Goal: Find specific page/section: Find specific page/section

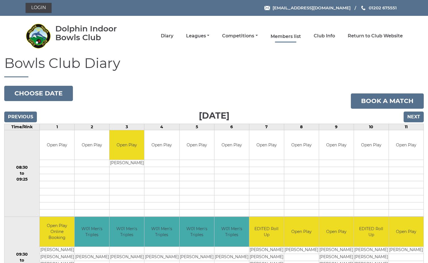
click at [289, 36] on link "Members list" at bounding box center [285, 36] width 30 height 6
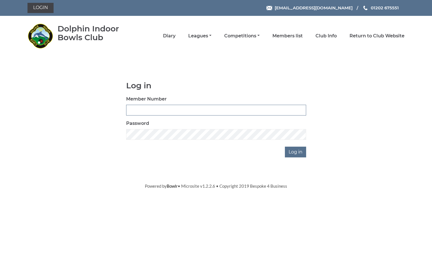
type input "3961"
click at [296, 152] on input "Log in" at bounding box center [295, 152] width 21 height 11
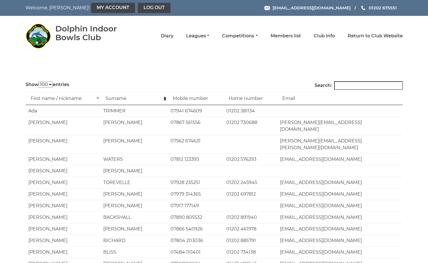
select select "100"
click at [351, 84] on input "Search:" at bounding box center [368, 85] width 69 height 9
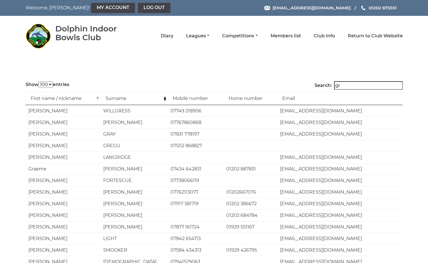
type input "g"
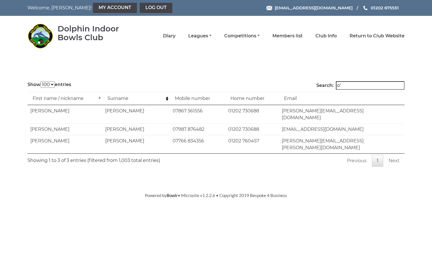
type input "o"
